Goal: Task Accomplishment & Management: Use online tool/utility

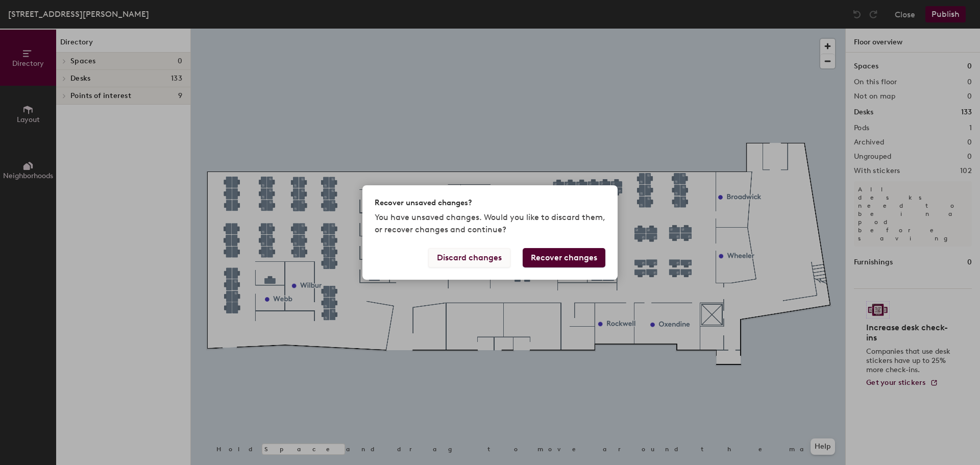
click at [500, 262] on button "Discard changes" at bounding box center [469, 257] width 82 height 19
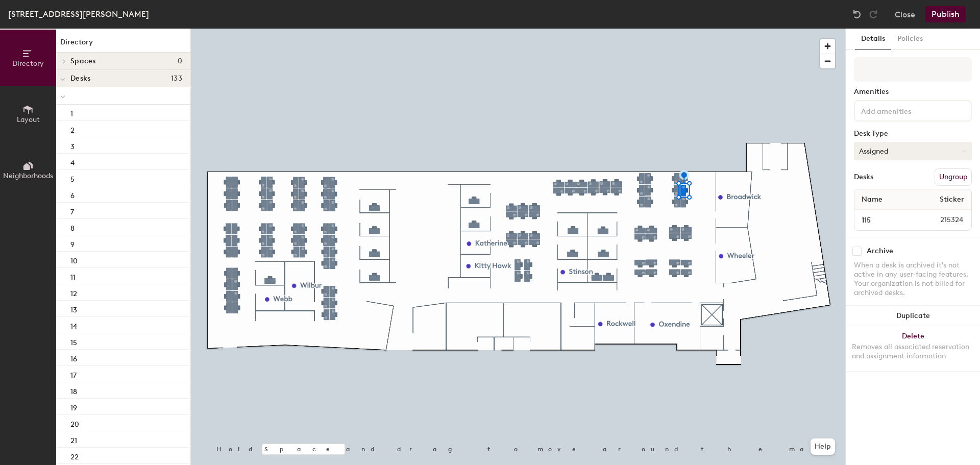
click at [903, 154] on button "Assigned" at bounding box center [913, 151] width 118 height 18
click at [907, 15] on button "Close" at bounding box center [905, 14] width 20 height 16
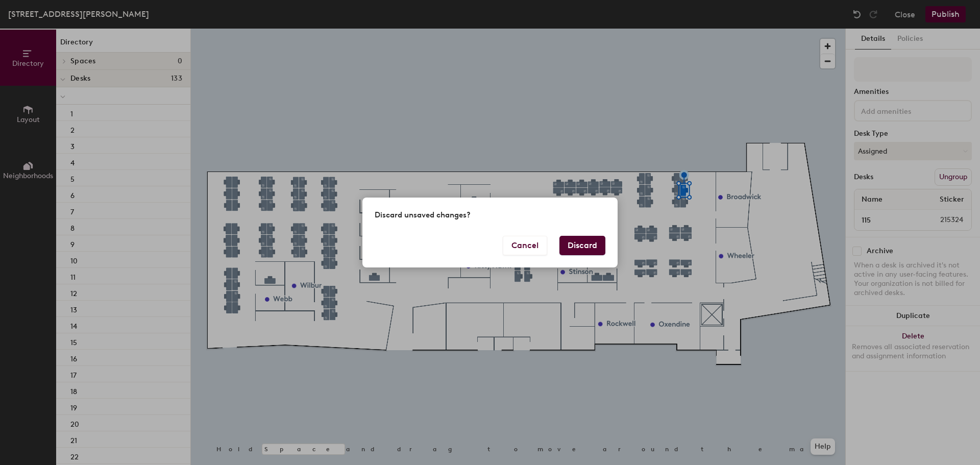
click at [586, 242] on button "Discard" at bounding box center [583, 245] width 46 height 19
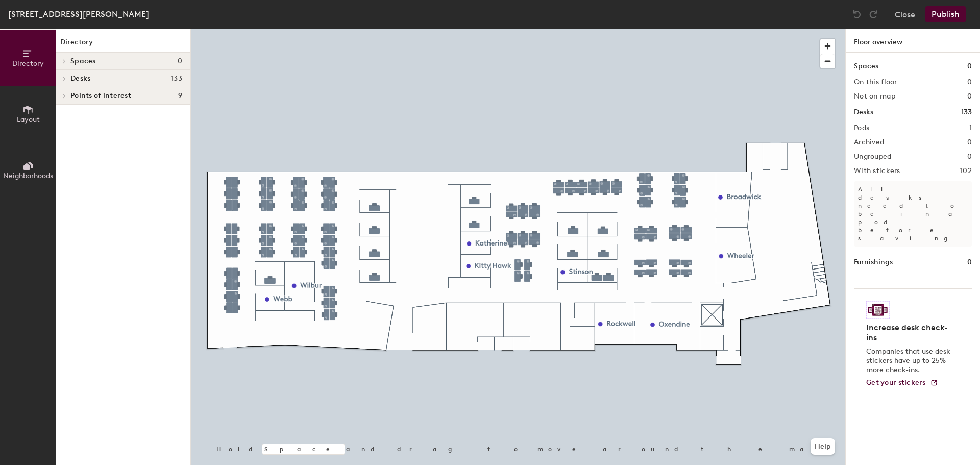
click at [39, 64] on span "Directory" at bounding box center [28, 63] width 32 height 9
click at [62, 81] on icon at bounding box center [64, 78] width 4 height 5
click at [64, 95] on icon at bounding box center [64, 96] width 2 height 4
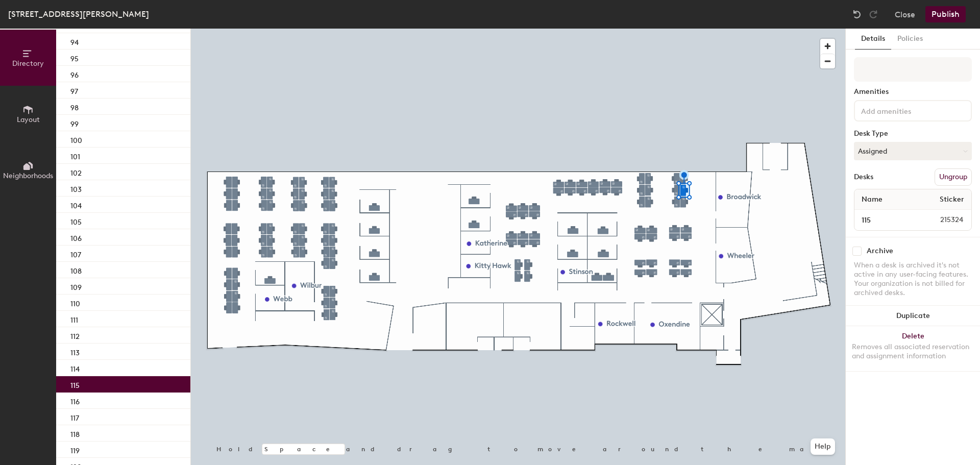
scroll to position [1736, 0]
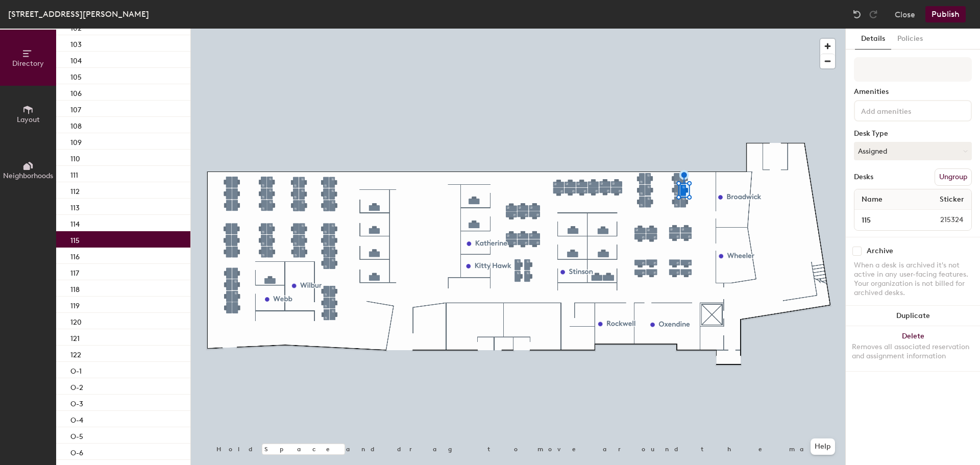
click at [89, 242] on div "115" at bounding box center [123, 239] width 134 height 16
click at [885, 70] on input at bounding box center [913, 69] width 118 height 25
click at [852, 12] on div at bounding box center [857, 14] width 16 height 16
click at [906, 15] on button "Close" at bounding box center [905, 14] width 20 height 16
